Goal: Navigation & Orientation: Understand site structure

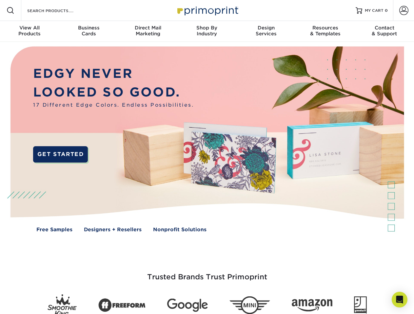
click at [207, 157] on img at bounding box center [206, 144] width 409 height 205
click at [10, 10] on span at bounding box center [11, 11] width 8 height 8
click at [403, 10] on span at bounding box center [403, 10] width 9 height 9
click at [29, 31] on div "View All Products" at bounding box center [29, 31] width 59 height 12
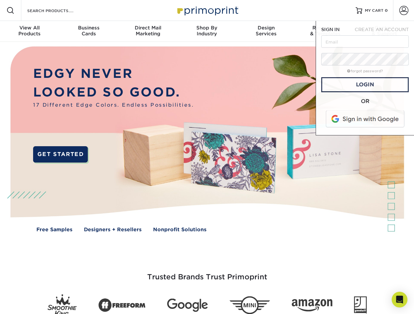
click at [88, 31] on div "Business Cards" at bounding box center [88, 31] width 59 height 12
click at [148, 31] on div "Direct Mail Marketing" at bounding box center [147, 31] width 59 height 12
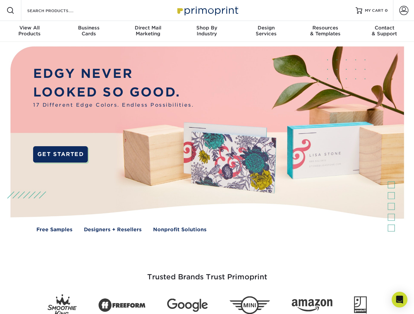
click at [207, 31] on div "Shop By Industry" at bounding box center [206, 31] width 59 height 12
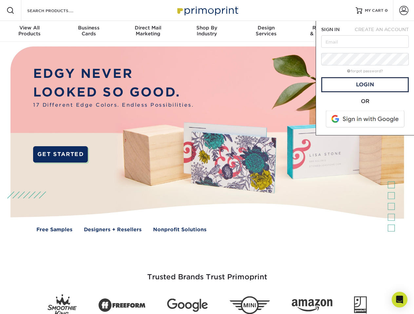
click at [266, 31] on div "Design Services" at bounding box center [265, 31] width 59 height 12
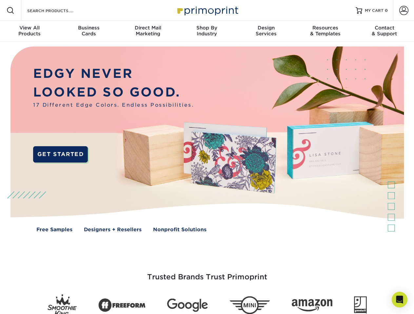
click at [325, 31] on span "SIGN IN" at bounding box center [330, 29] width 18 height 5
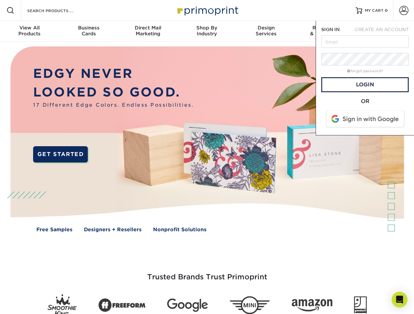
click at [384, 31] on div "Contact & Support" at bounding box center [384, 31] width 59 height 12
